Goal: Information Seeking & Learning: Learn about a topic

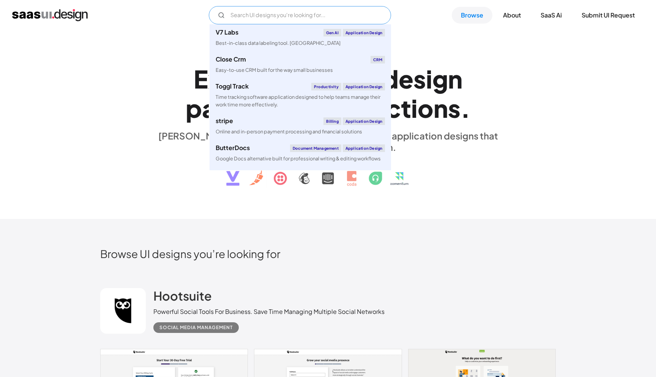
click at [258, 16] on input "Email Form" at bounding box center [300, 15] width 182 height 18
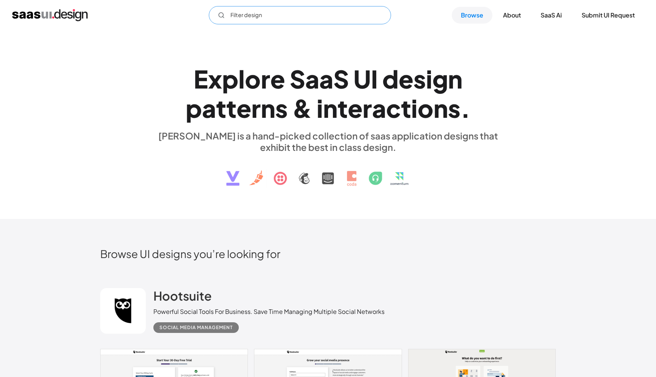
click at [220, 12] on icon "Email Form" at bounding box center [221, 15] width 7 height 7
click at [221, 17] on circle "Email Form" at bounding box center [221, 15] width 5 height 5
type input "Filter design"
click at [271, 49] on div "E x p l o r e S a a S U I d e s i g n p a t t e r n s & i n t e r a c t i o n s…" at bounding box center [328, 124] width 656 height 188
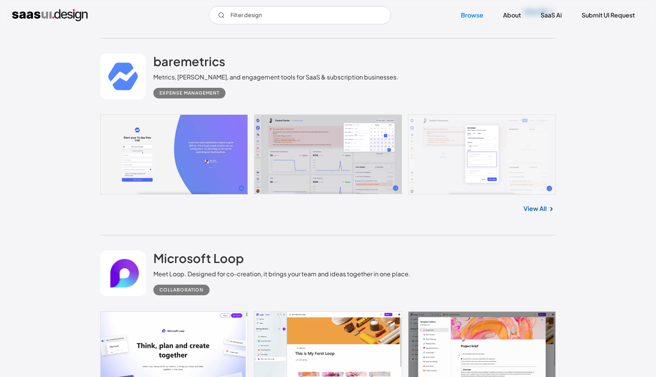
scroll to position [4504, 0]
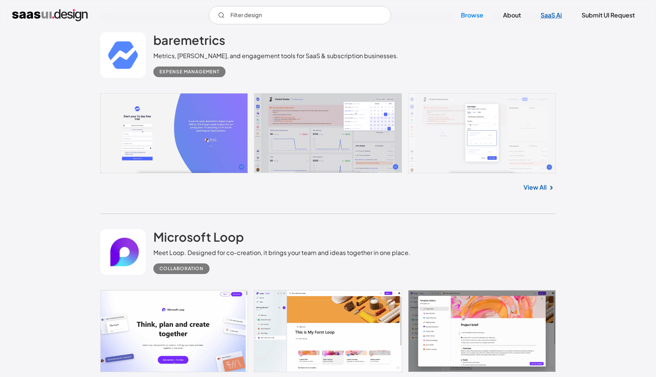
click at [545, 16] on link "SaaS Ai" at bounding box center [550, 15] width 39 height 17
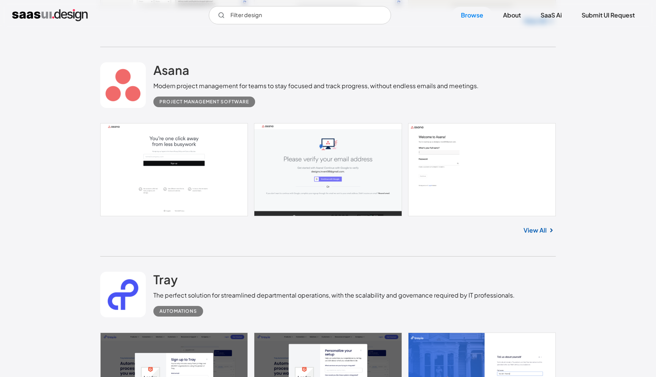
scroll to position [428, 0]
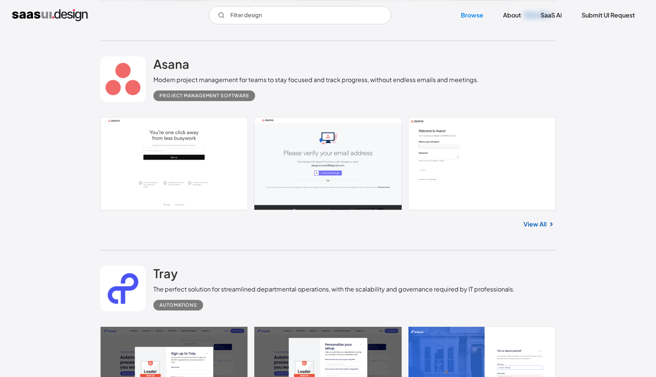
click at [547, 222] on img at bounding box center [551, 223] width 9 height 9
click at [547, 225] on img at bounding box center [551, 223] width 9 height 9
click at [538, 223] on link "View All" at bounding box center [534, 223] width 23 height 9
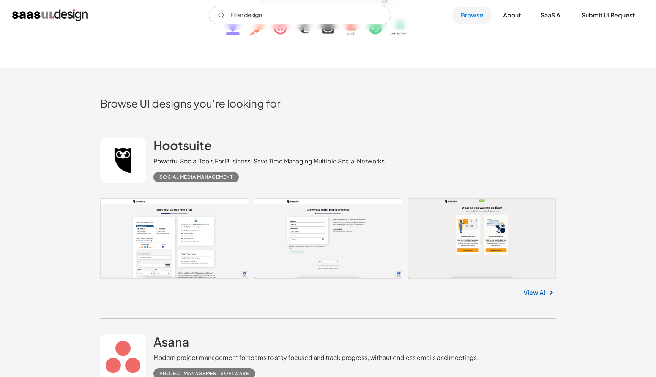
scroll to position [154, 0]
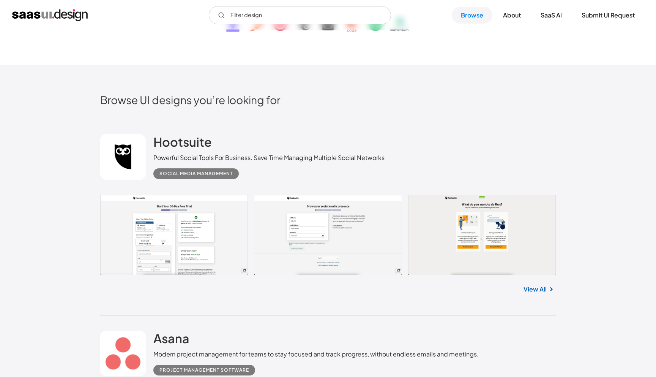
click at [547, 291] on img at bounding box center [551, 288] width 9 height 9
click at [547, 287] on img at bounding box center [551, 288] width 9 height 9
click at [546, 286] on link "View All" at bounding box center [534, 288] width 23 height 9
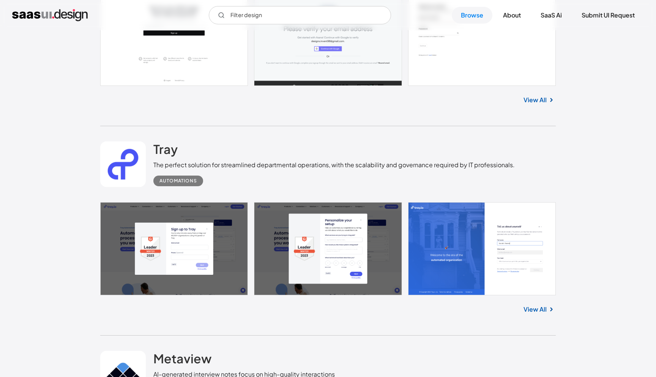
scroll to position [634, 0]
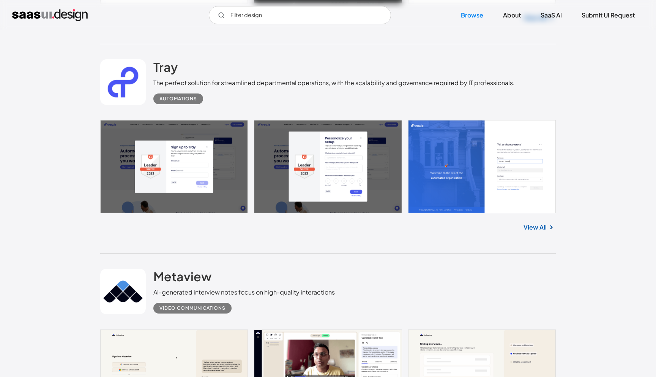
click at [538, 231] on link "View All" at bounding box center [534, 226] width 23 height 9
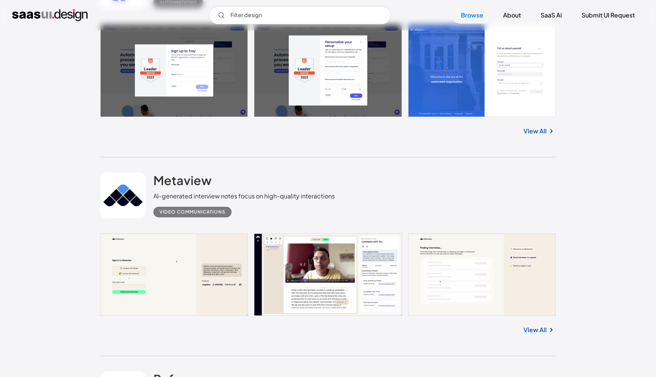
scroll to position [731, 0]
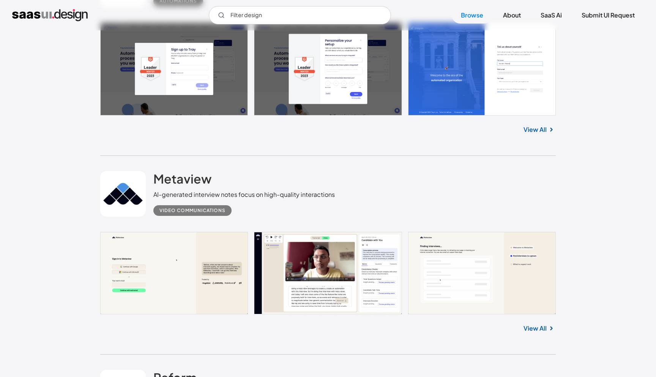
click at [544, 329] on link "View All" at bounding box center [534, 327] width 23 height 9
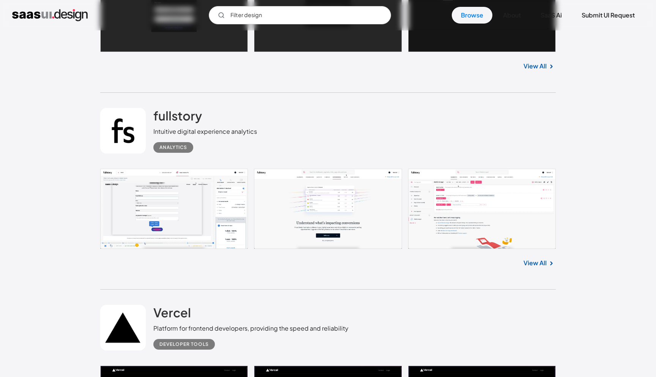
scroll to position [3830, 0]
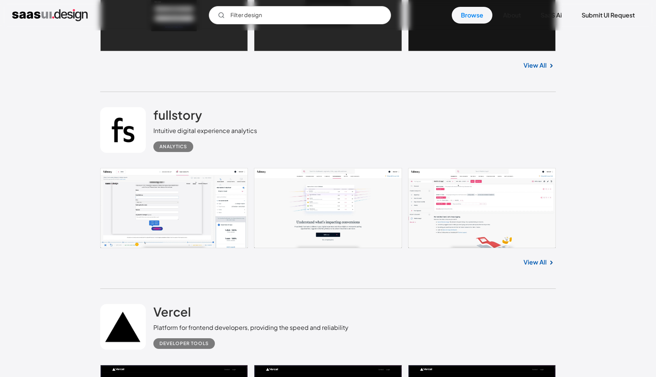
click at [539, 266] on link "View All" at bounding box center [534, 261] width 23 height 9
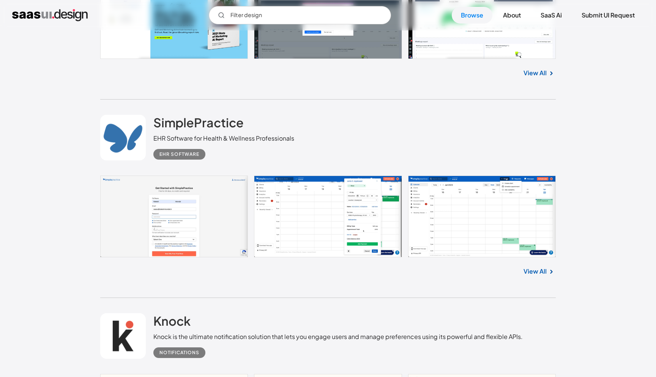
scroll to position [7684, 0]
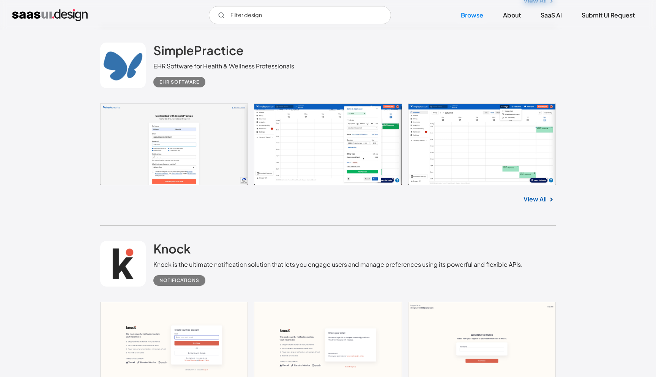
click at [535, 203] on link "View All" at bounding box center [534, 198] width 23 height 9
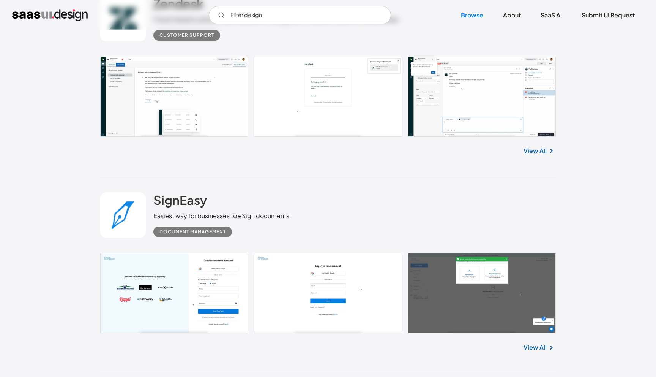
scroll to position [10138, 0]
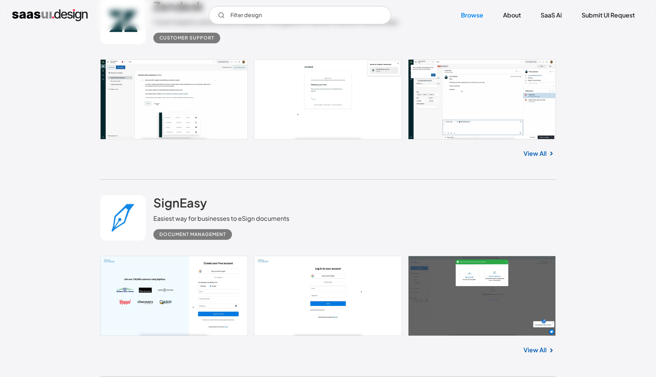
click at [534, 158] on link "View All" at bounding box center [534, 153] width 23 height 9
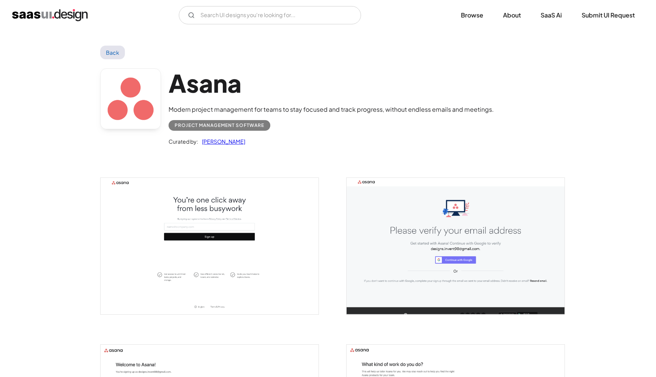
click at [107, 52] on link "Back" at bounding box center [112, 53] width 25 height 14
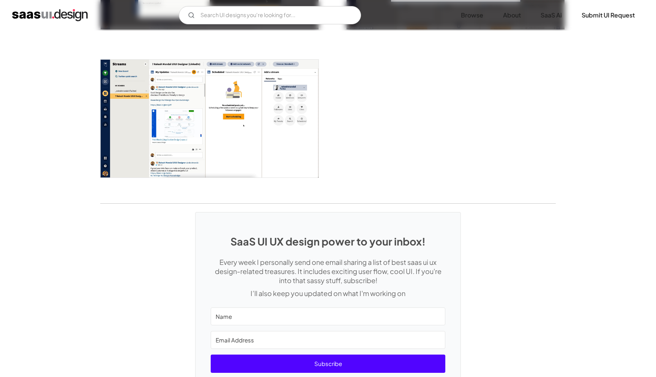
scroll to position [1525, 0]
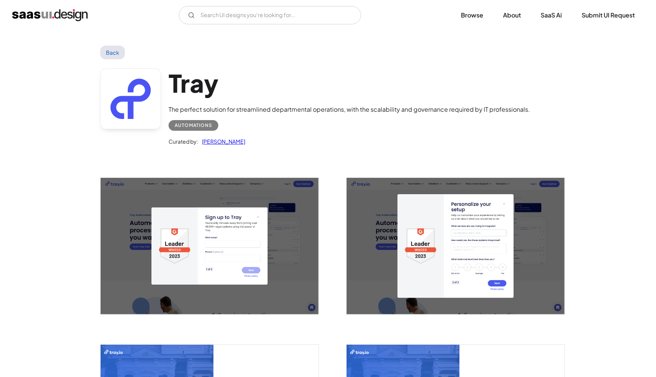
click at [111, 56] on link "Back" at bounding box center [112, 53] width 25 height 14
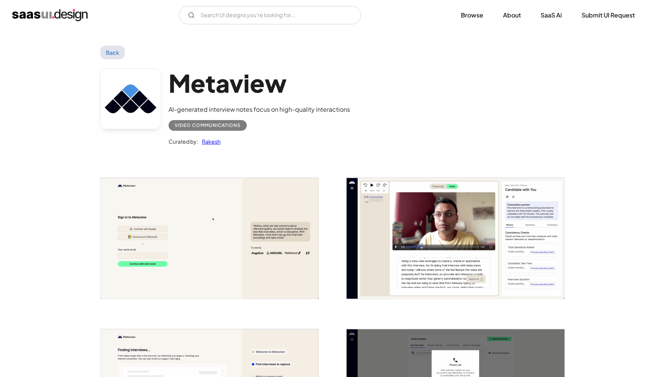
click at [117, 51] on link "Back" at bounding box center [112, 53] width 25 height 14
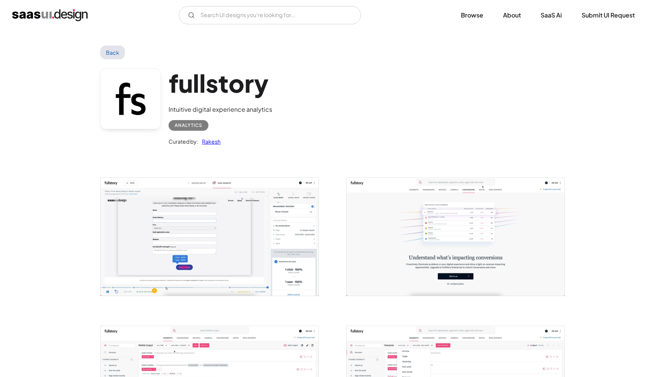
click at [439, 255] on img "open lightbox" at bounding box center [456, 237] width 218 height 118
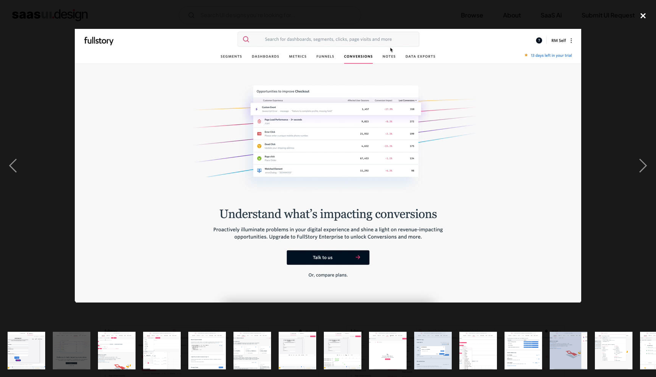
click at [641, 12] on div "close lightbox" at bounding box center [643, 16] width 26 height 17
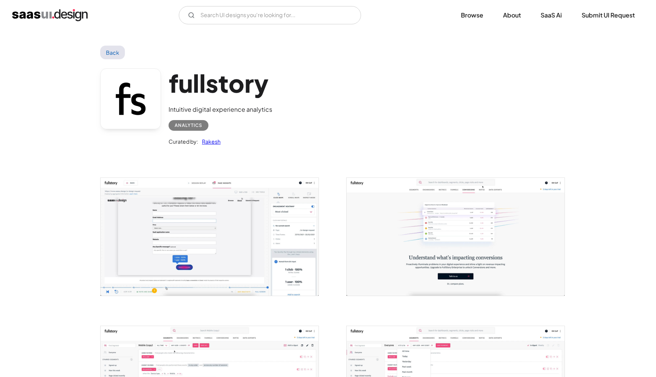
click at [113, 56] on link "Back" at bounding box center [112, 53] width 25 height 14
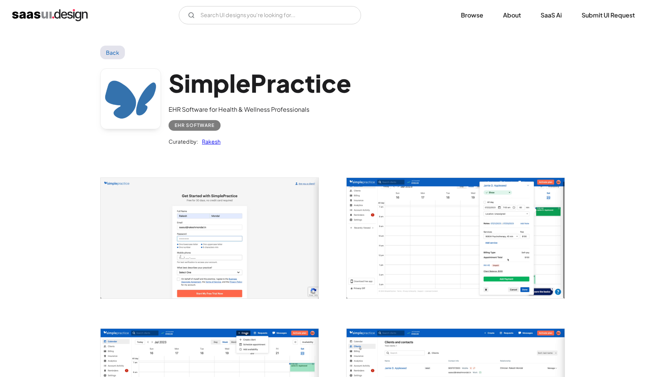
click at [111, 53] on link "Back" at bounding box center [112, 53] width 25 height 14
